Goal: Information Seeking & Learning: Learn about a topic

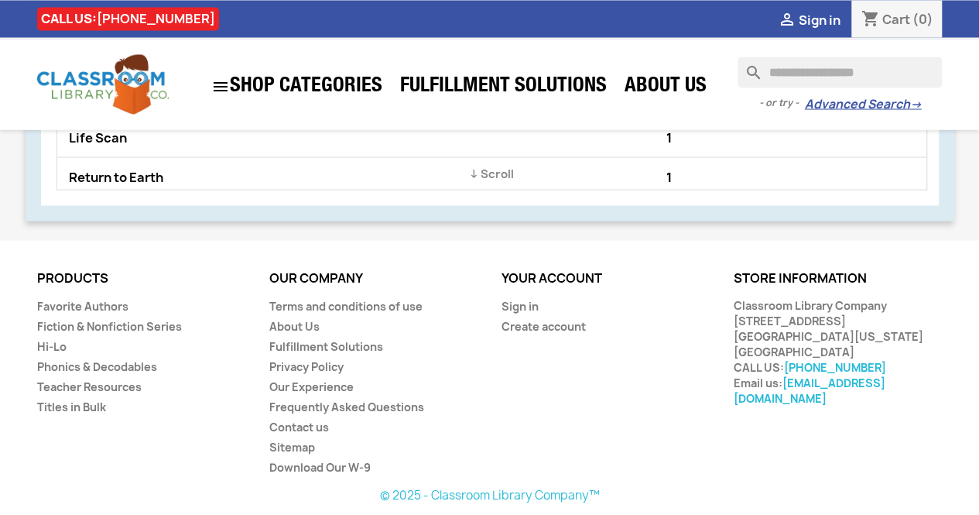
scroll to position [1124, 0]
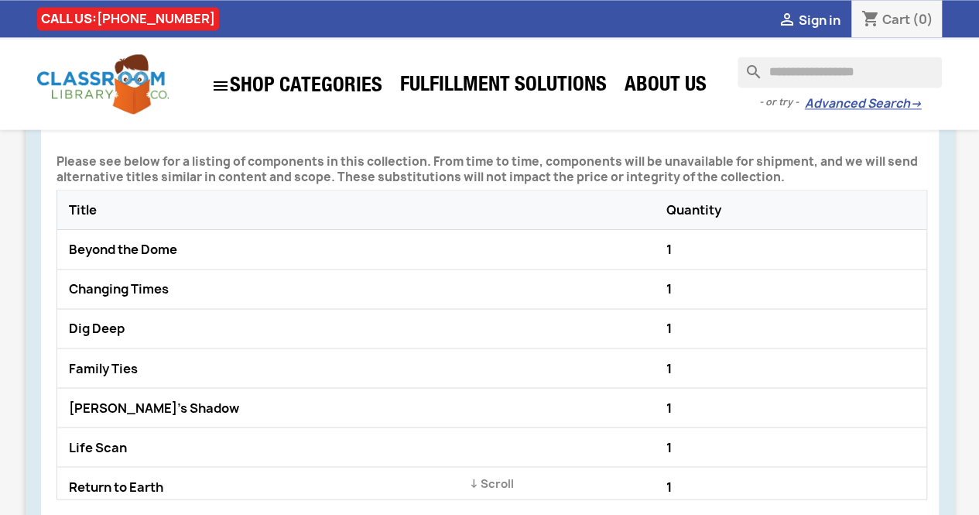
click at [173, 239] on div "Beyond the Dome" at bounding box center [363, 249] width 597 height 23
click at [108, 252] on div "Beyond the Dome" at bounding box center [363, 249] width 597 height 23
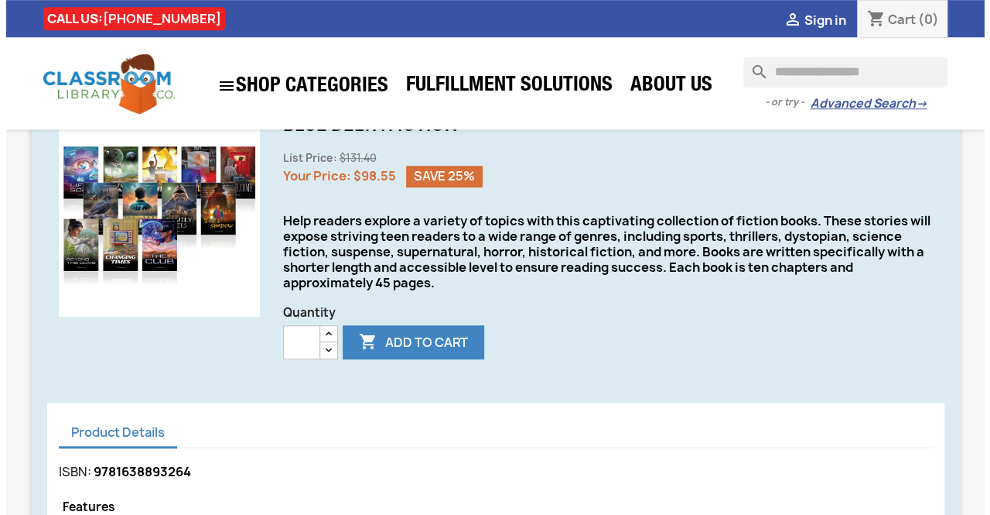
scroll to position [453, 0]
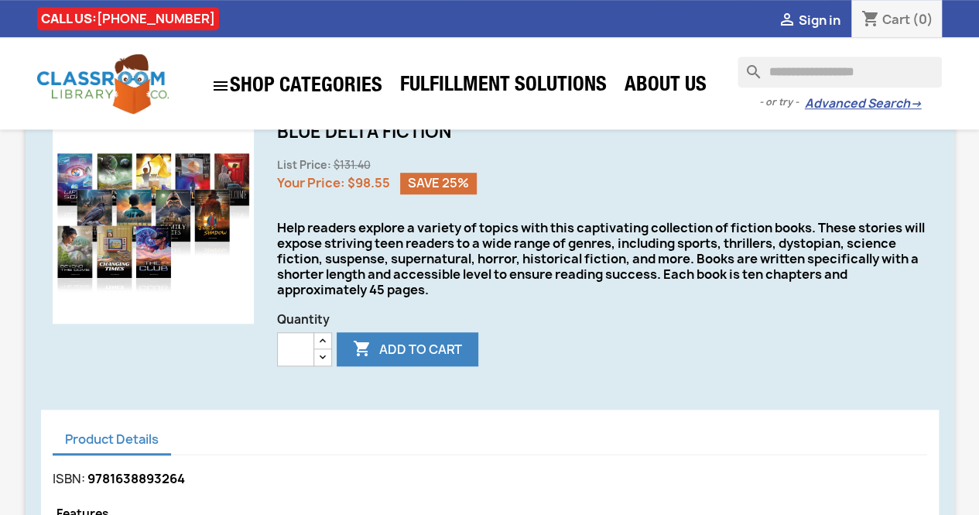
click at [181, 238] on div "search" at bounding box center [153, 222] width 201 height 201
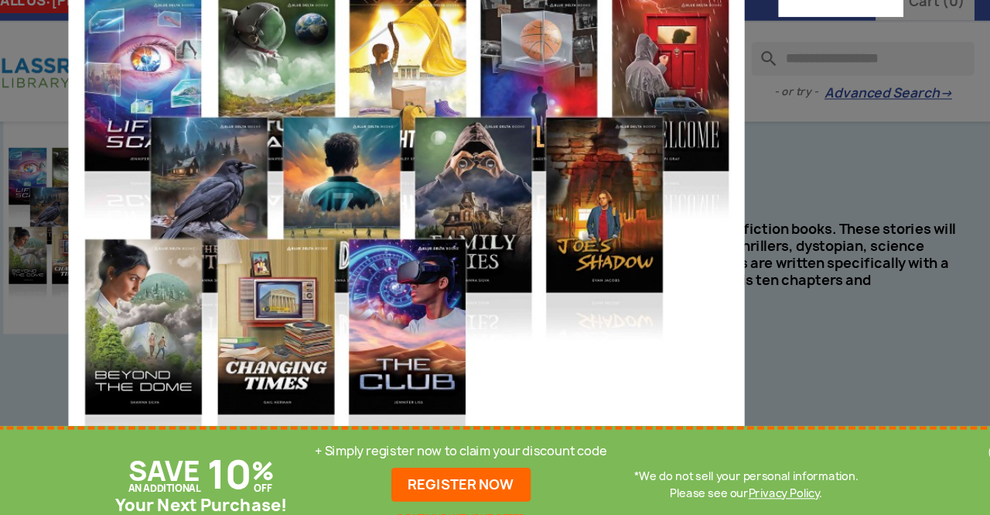
click at [705, 160] on img at bounding box center [421, 228] width 619 height 619
click at [617, 331] on img at bounding box center [421, 228] width 619 height 619
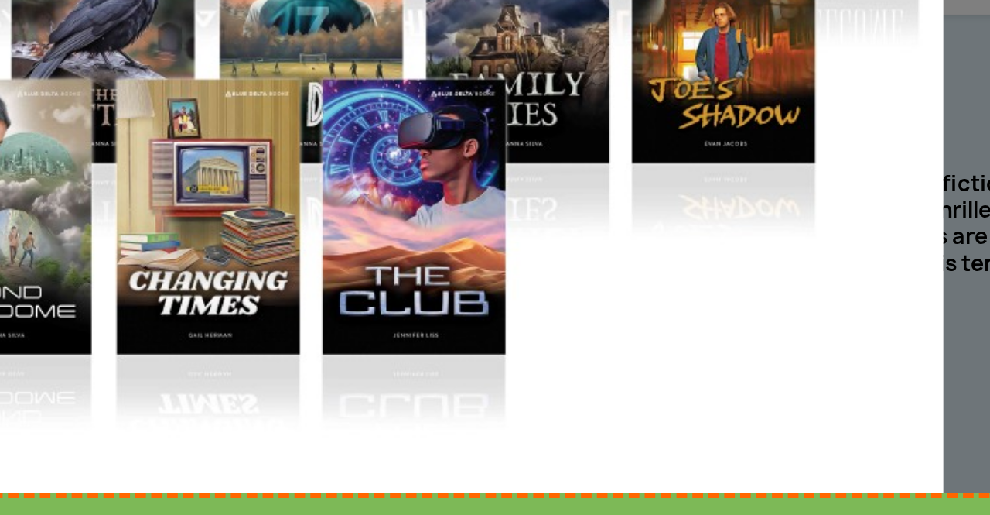
scroll to position [186, 0]
